Goal: Task Accomplishment & Management: Manage account settings

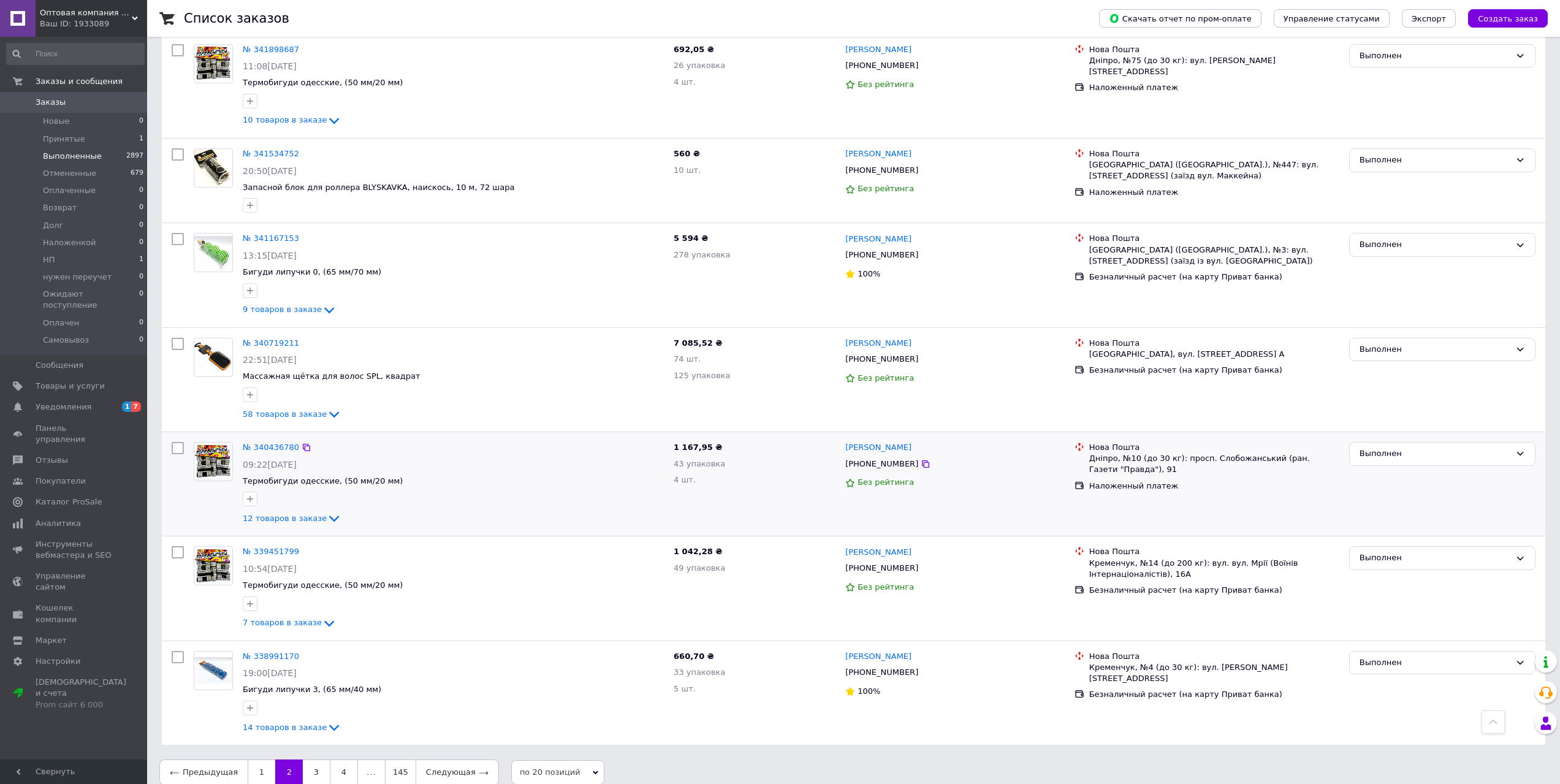
scroll to position [1491, 0]
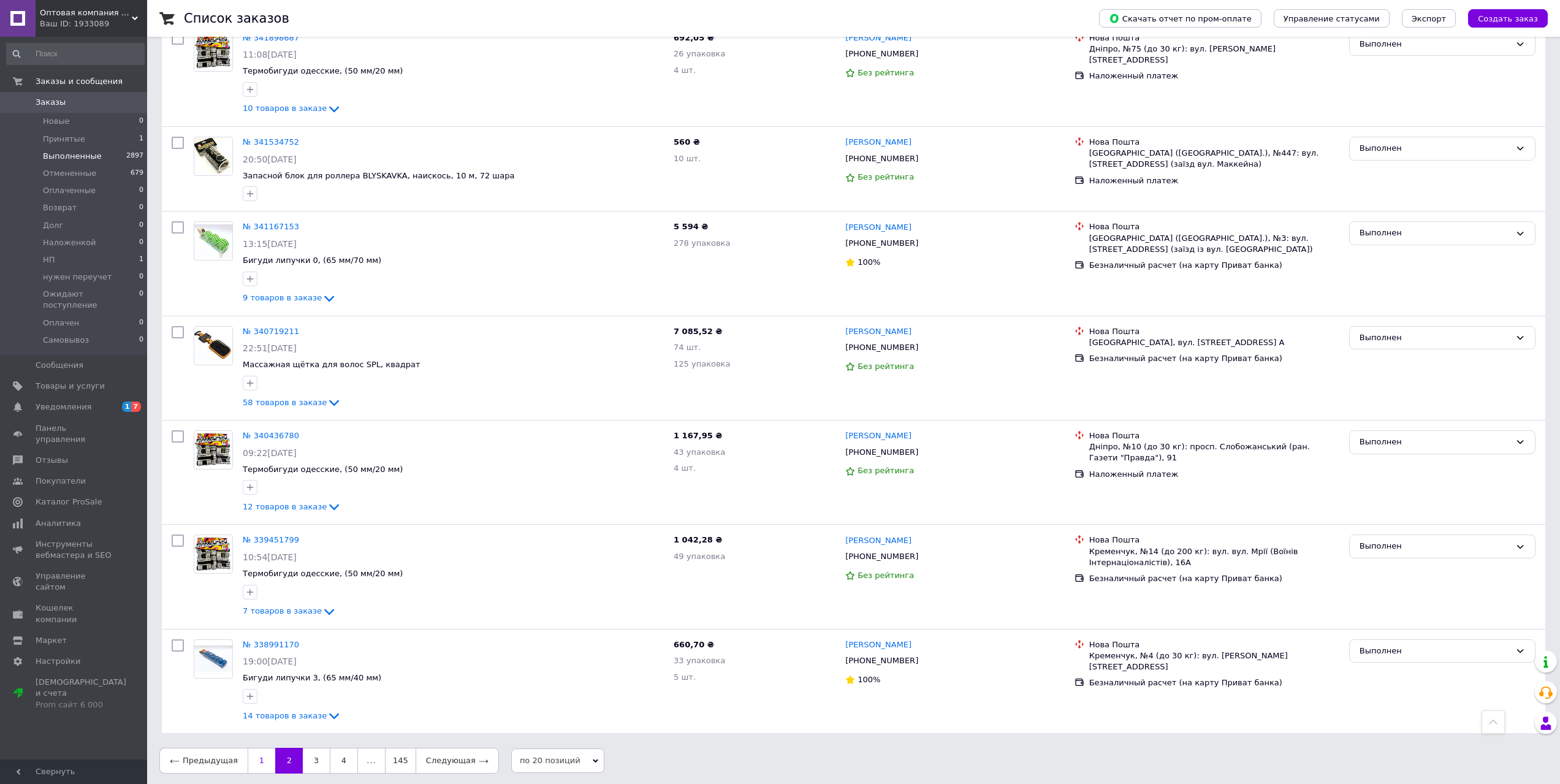
click at [248, 764] on link "1" at bounding box center [261, 761] width 28 height 26
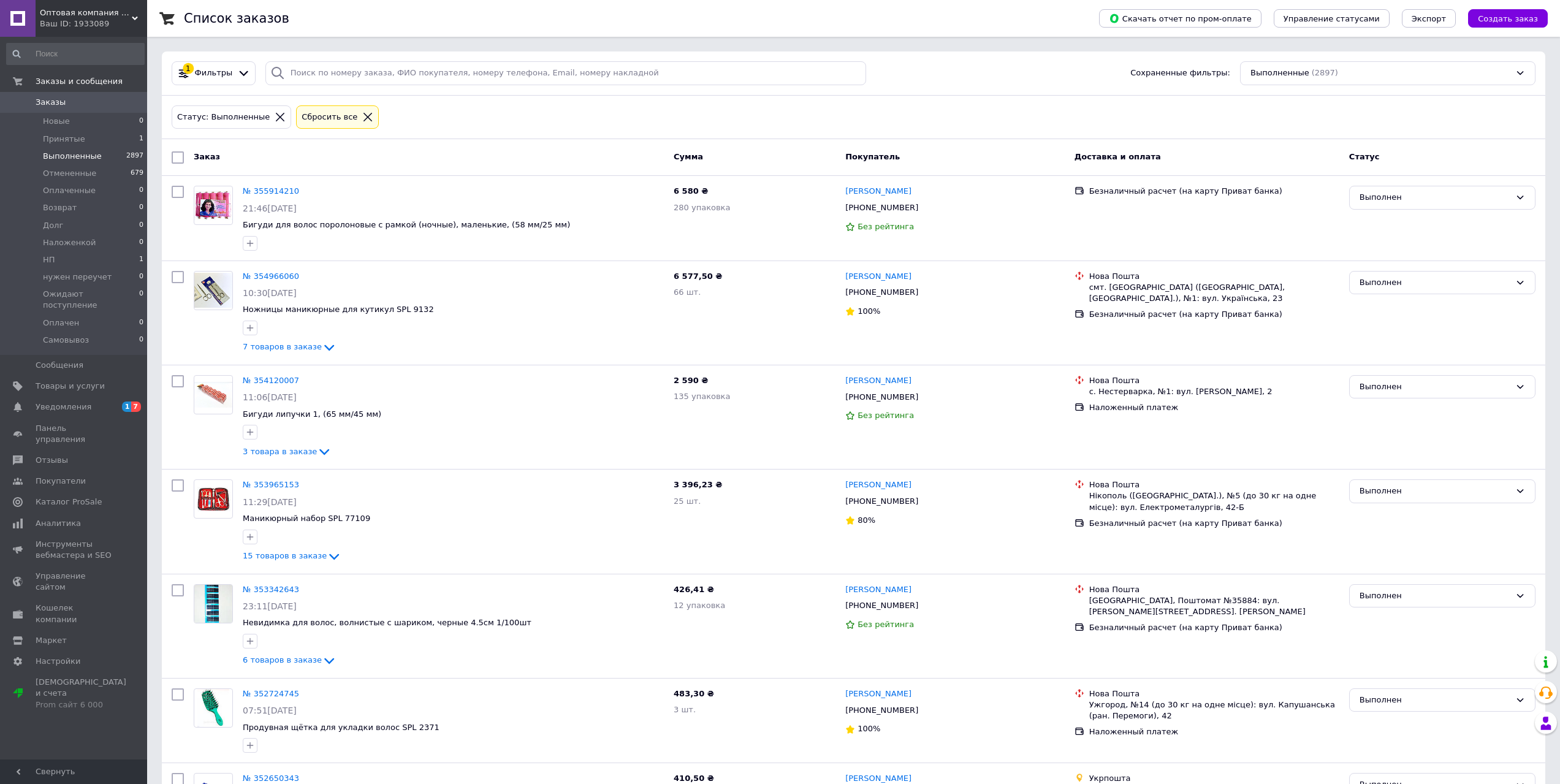
click at [87, 155] on span "Выполненные" at bounding box center [72, 156] width 59 height 11
click at [70, 137] on span "Принятые" at bounding box center [64, 139] width 42 height 11
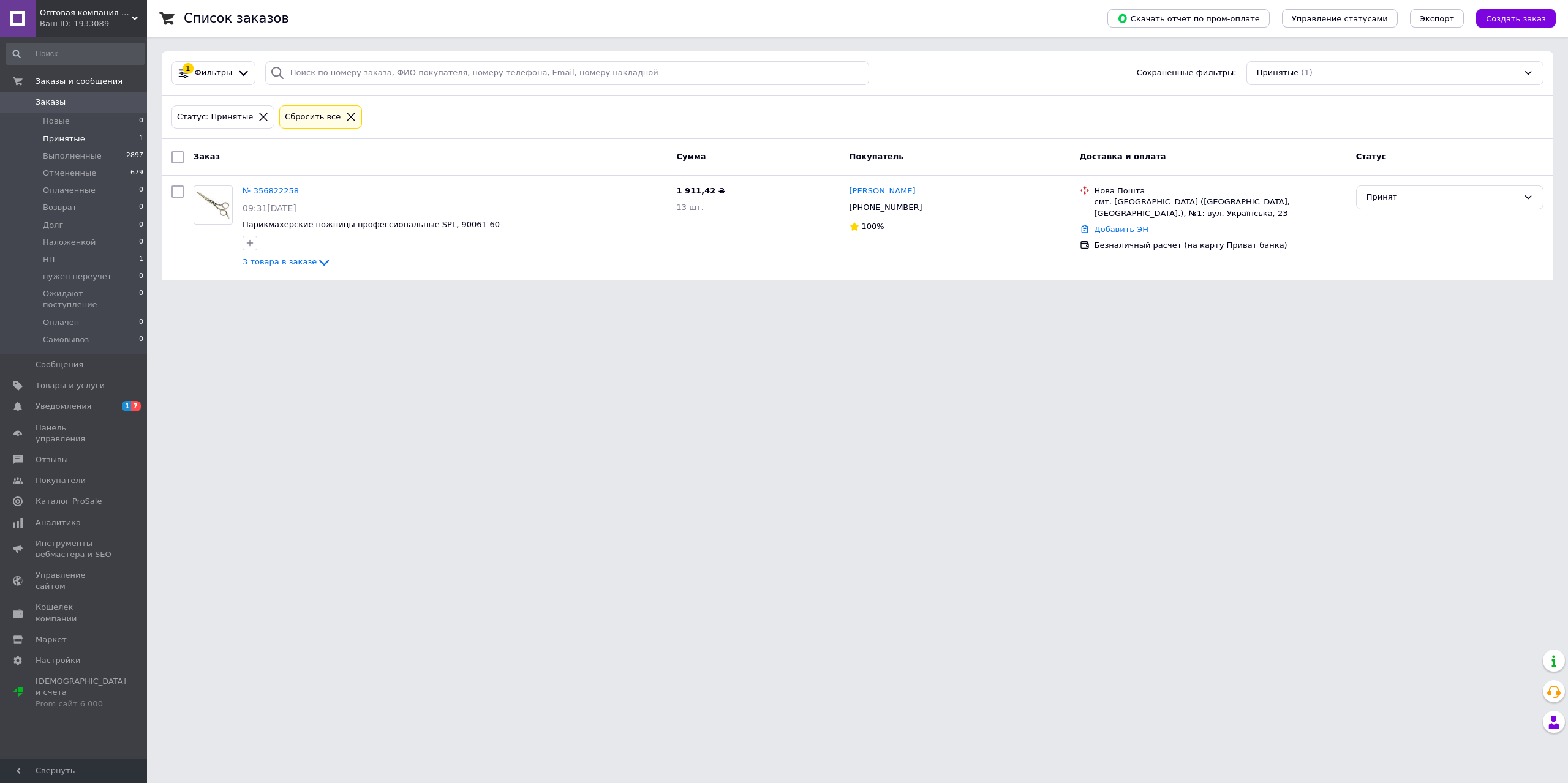
click at [345, 115] on icon at bounding box center [351, 117] width 11 height 11
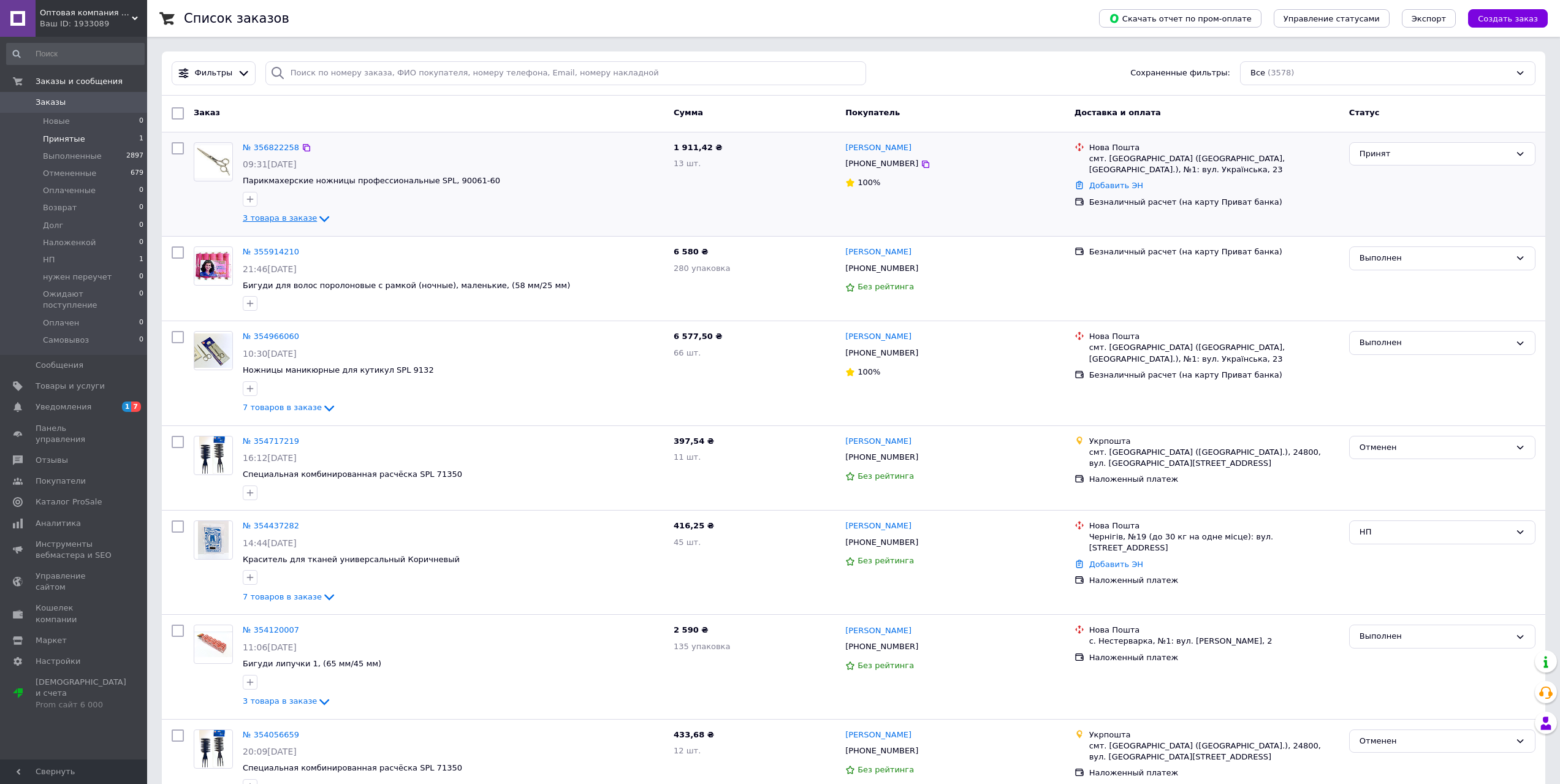
click at [317, 215] on icon at bounding box center [324, 218] width 15 height 15
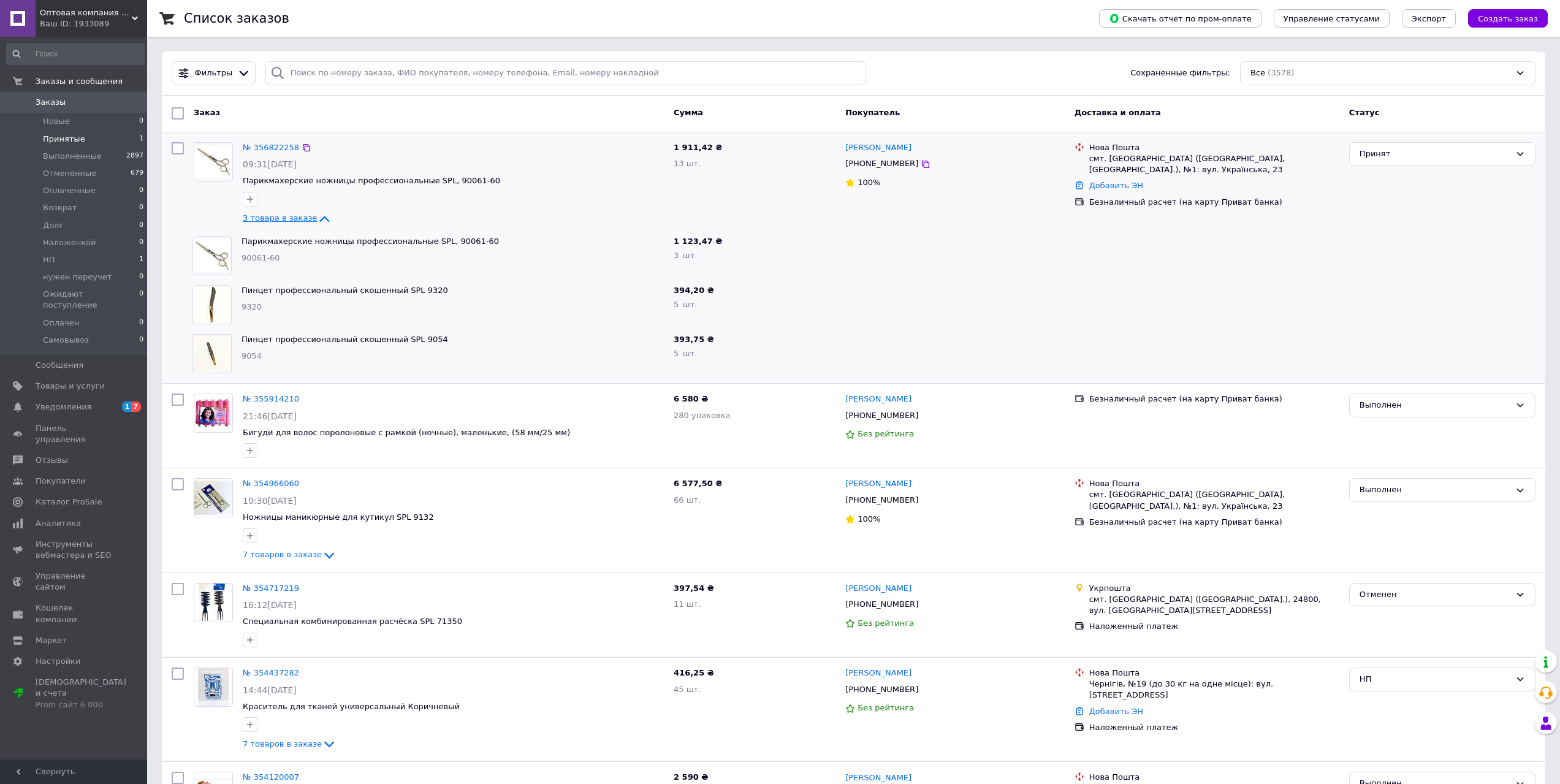
click at [320, 220] on icon at bounding box center [325, 218] width 10 height 6
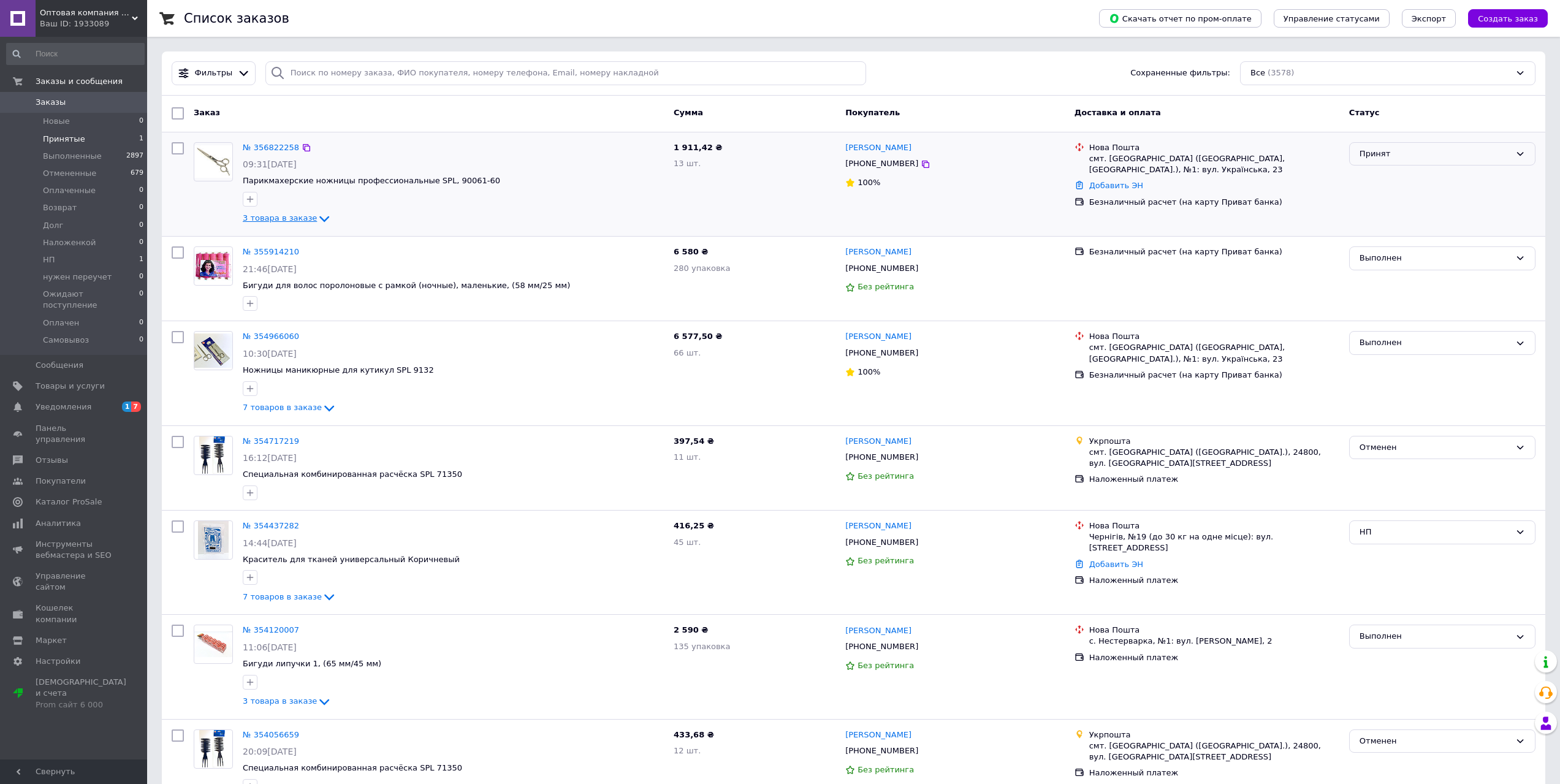
click at [1509, 153] on div "Принят" at bounding box center [1435, 154] width 151 height 13
click at [1479, 115] on div "Статус" at bounding box center [1443, 113] width 196 height 22
click at [1488, 152] on div "Принят" at bounding box center [1435, 154] width 151 height 13
click at [1011, 84] on div "Фильтры Сохраненные фильтры: Все (3578)" at bounding box center [853, 73] width 1373 height 24
click at [79, 677] on span "Тарифы и счета Prom сайт 6 000" at bounding box center [80, 694] width 91 height 34
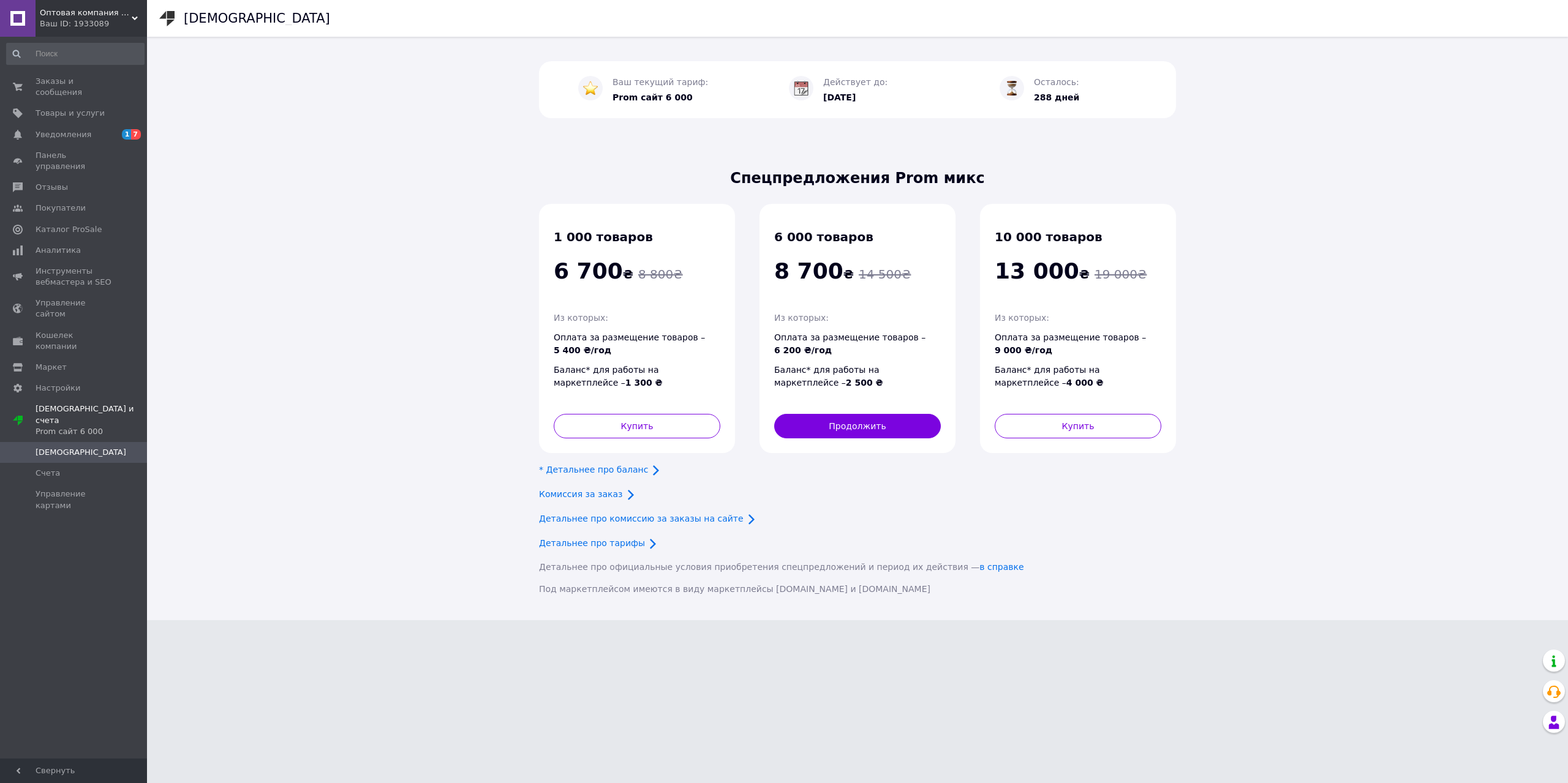
drag, startPoint x: 829, startPoint y: 97, endPoint x: 878, endPoint y: 95, distance: 49.0
click at [878, 95] on div "Действует до: [DATE]" at bounding box center [874, 90] width 112 height 37
click at [1289, 128] on div "Ваш текущий тариф: Prom сайт 6 000 Действует до: [DATE] Осталось: 288 дней Спец…" at bounding box center [857, 328] width 1421 height 584
click at [1382, 231] on div "Ваш текущий тариф: Prom сайт 6 000 Действует до: [DATE] Осталось: 288 дней Спец…" at bounding box center [857, 328] width 1421 height 584
click at [77, 468] on span "Счета" at bounding box center [74, 473] width 78 height 11
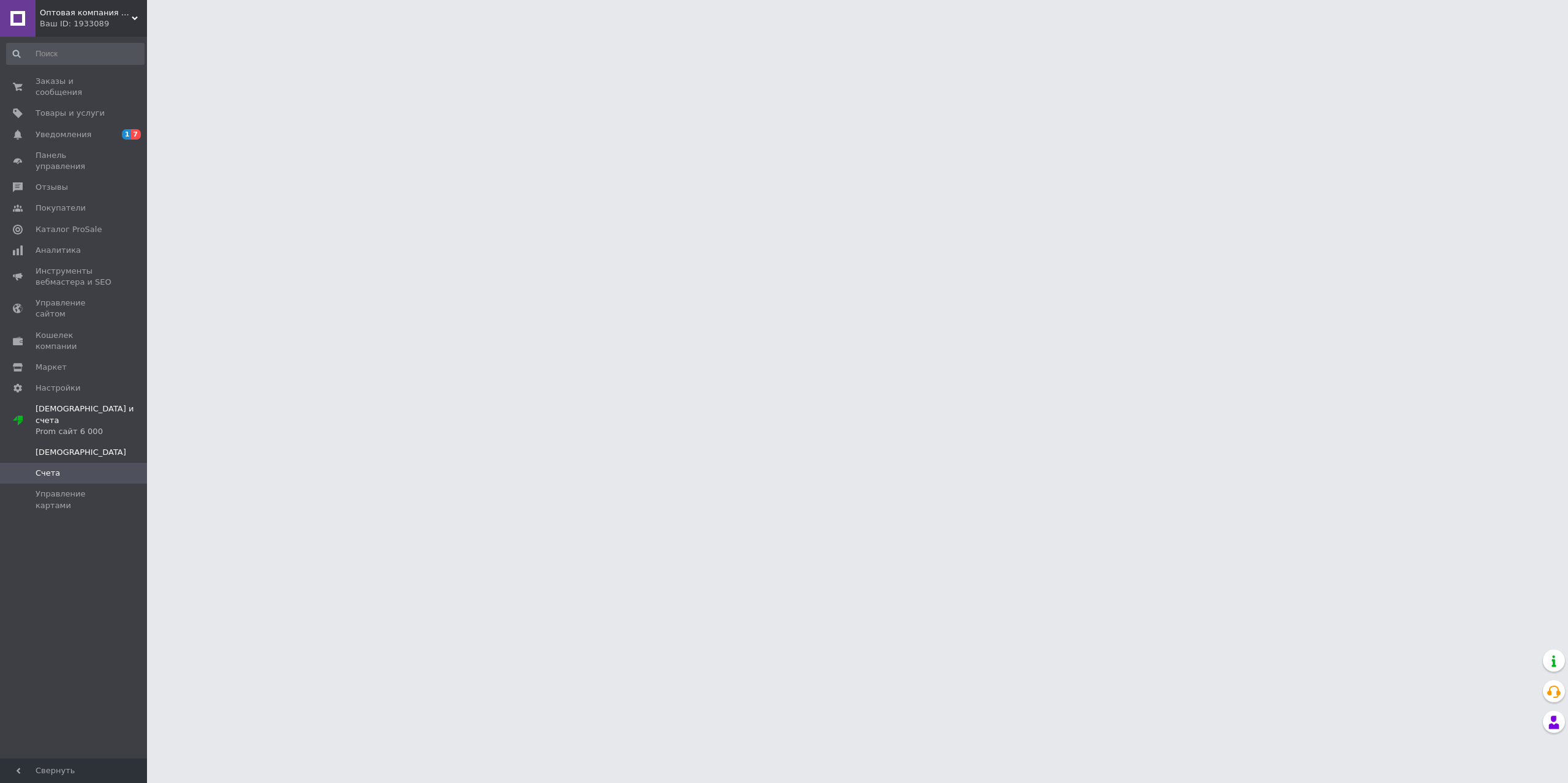
click at [65, 447] on span "[DEMOGRAPHIC_DATA]" at bounding box center [74, 453] width 78 height 11
